Goal: Information Seeking & Learning: Learn about a topic

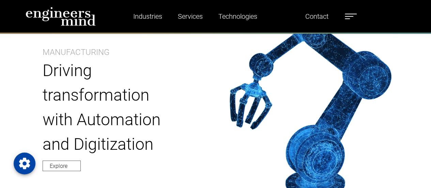
scroll to position [613, 0]
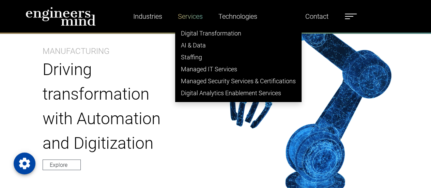
click at [190, 14] on link "Services" at bounding box center [190, 17] width 30 height 16
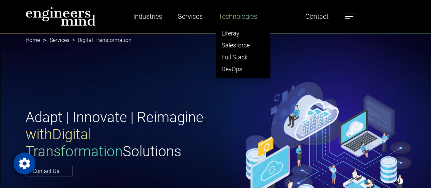
click at [246, 18] on link "Technologies" at bounding box center [238, 17] width 44 height 16
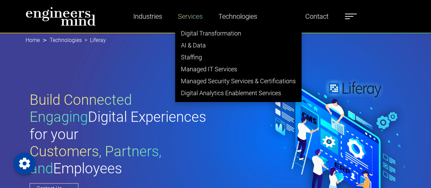
click at [188, 17] on link "Services" at bounding box center [190, 17] width 30 height 16
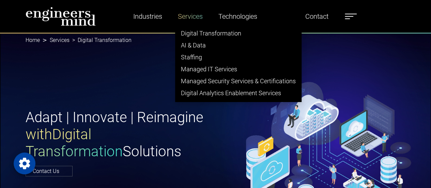
click at [190, 14] on link "Services" at bounding box center [190, 17] width 30 height 16
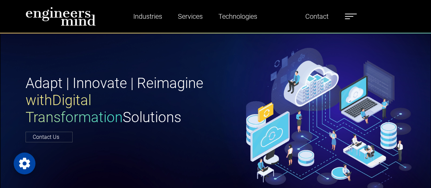
scroll to position [136, 0]
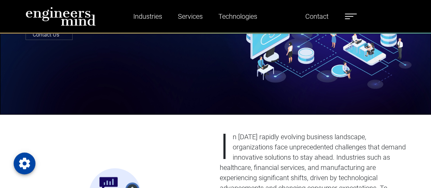
click at [107, 51] on div "Adapt | Innovate | Reimagine with Digital Transformation Solutions Contact Us" at bounding box center [215, 5] width 431 height 218
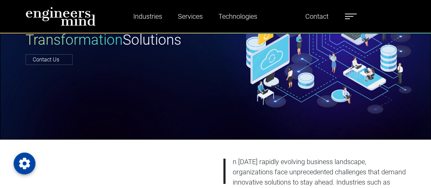
scroll to position [102, 0]
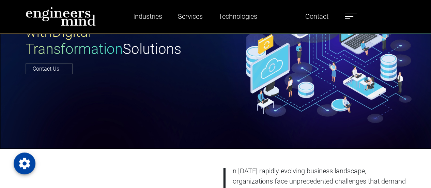
click at [156, 117] on div "Adapt | Innovate | Reimagine with Digital Transformation Solutions Contact Us" at bounding box center [215, 39] width 431 height 218
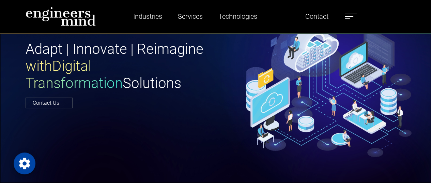
click at [157, 116] on div "Adapt | Innovate | Reimagine with Digital Transformation Solutions Contact Us" at bounding box center [215, 74] width 431 height 218
drag, startPoint x: 157, startPoint y: 116, endPoint x: 155, endPoint y: 143, distance: 27.0
click at [155, 143] on div "Adapt | Innovate | Reimagine with Digital Transformation Solutions Contact Us" at bounding box center [215, 74] width 431 height 218
click at [234, 114] on div "Adapt | Innovate | Reimagine with Digital Transformation Solutions Contact Us" at bounding box center [215, 74] width 431 height 218
click at [219, 139] on div "Adapt | Innovate | Reimagine with Digital Transformation Solutions Contact Us" at bounding box center [215, 74] width 431 height 218
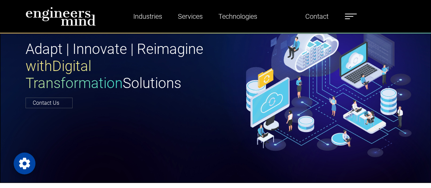
click at [185, 109] on div "Adapt | Innovate | Reimagine with Digital Transformation Solutions Contact Us" at bounding box center [215, 74] width 431 height 218
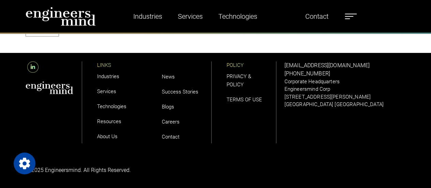
scroll to position [2648, 0]
click at [30, 63] on icon at bounding box center [32, 66] width 11 height 11
